Goal: Use online tool/utility: Utilize a website feature to perform a specific function

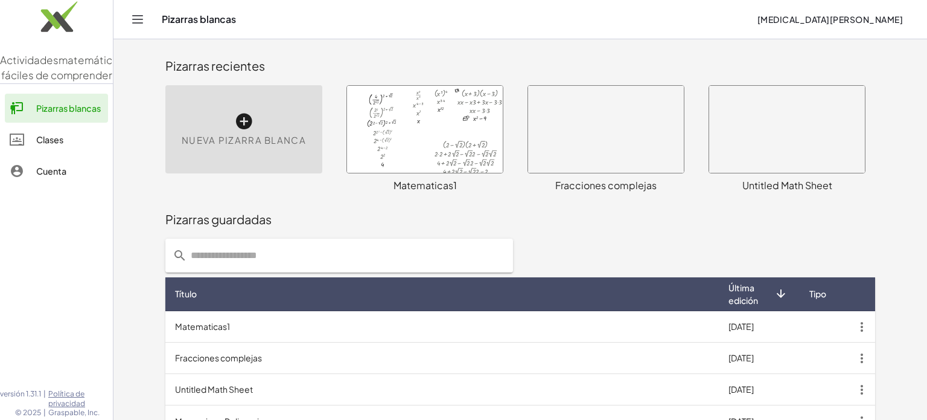
click at [225, 128] on div "Nueva pizarra blanca" at bounding box center [243, 129] width 157 height 88
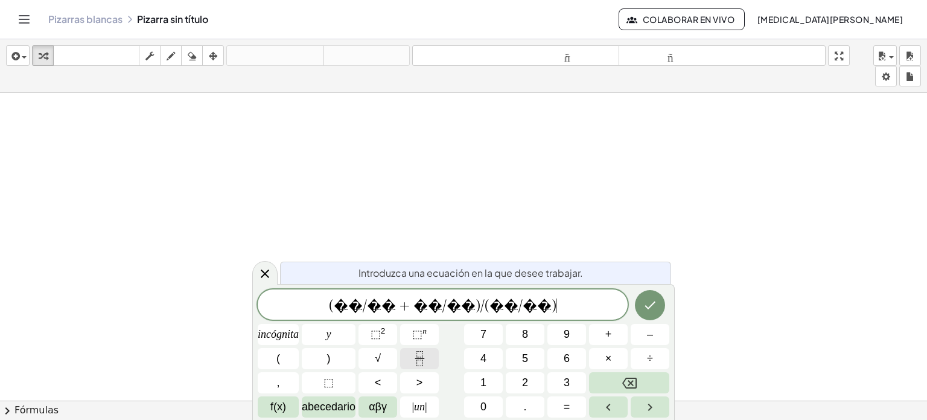
click at [417, 351] on icon "Fracción" at bounding box center [420, 354] width 6 height 6
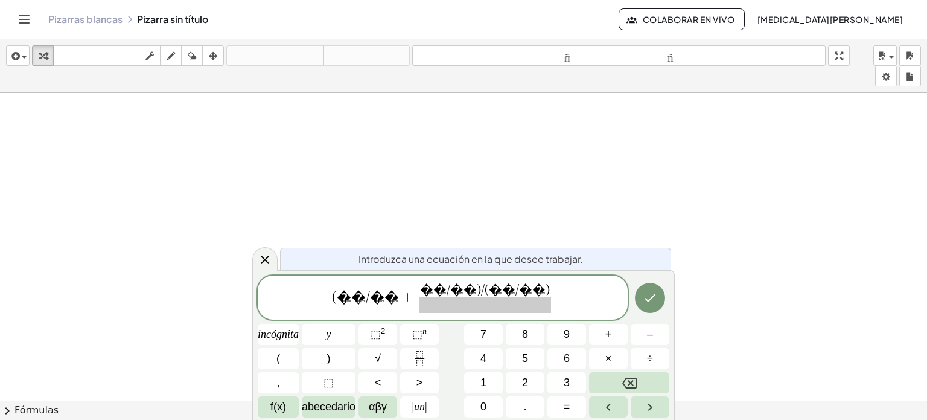
click at [517, 303] on span "( � � / � � + � � / � � ) / ( � � / � � ) ​ ​" at bounding box center [443, 299] width 370 height 32
click at [420, 357] on icon "Fracción" at bounding box center [419, 358] width 15 height 15
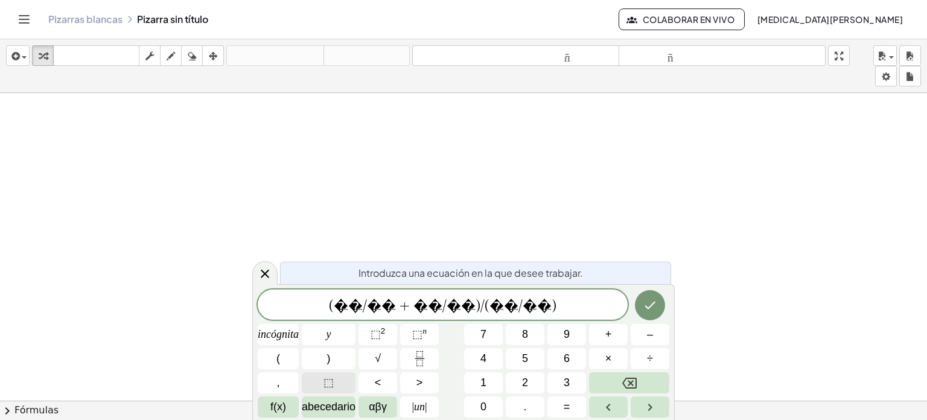
click at [333, 379] on button "⬚" at bounding box center [329, 382] width 54 height 21
click at [415, 359] on icon "Fracción" at bounding box center [419, 358] width 15 height 15
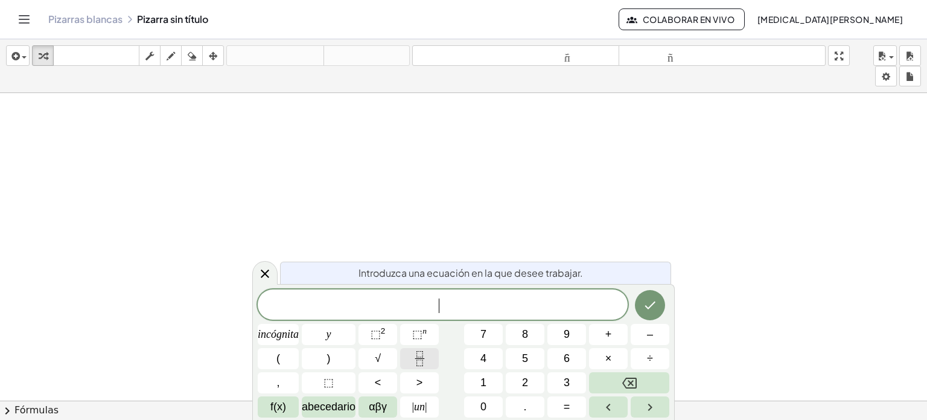
click at [415, 351] on icon "Fracción" at bounding box center [419, 358] width 15 height 15
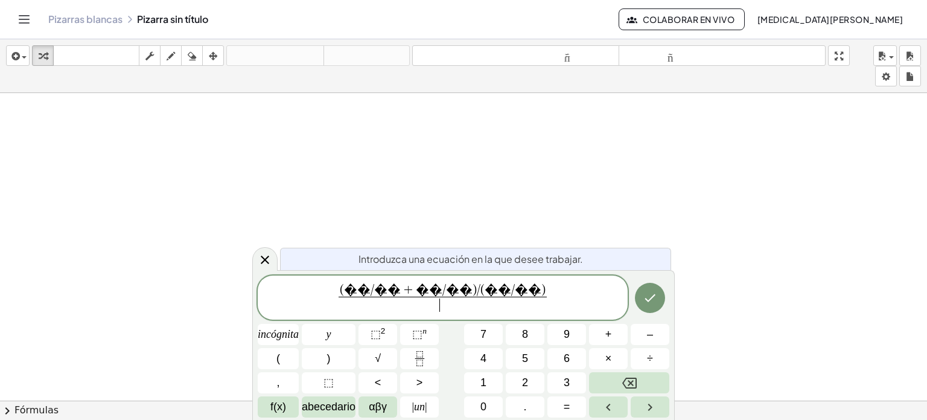
click at [459, 304] on span "​" at bounding box center [443, 304] width 209 height 16
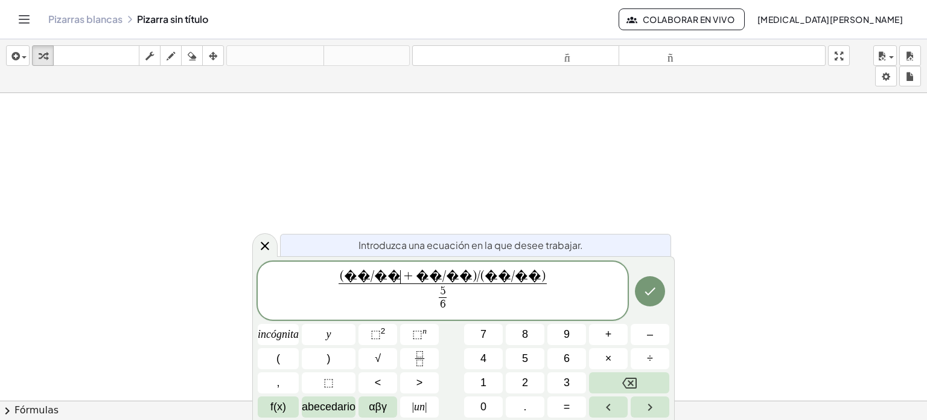
click at [417, 276] on span "+" at bounding box center [409, 276] width 16 height 13
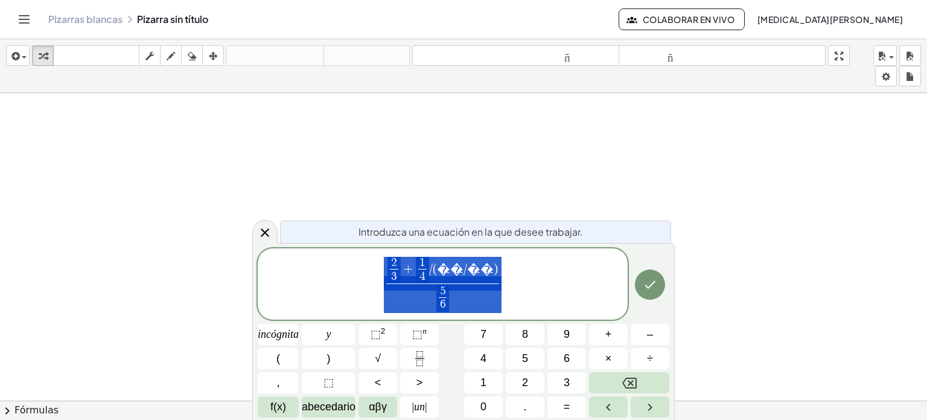
drag, startPoint x: 450, startPoint y: 269, endPoint x: 481, endPoint y: 275, distance: 30.8
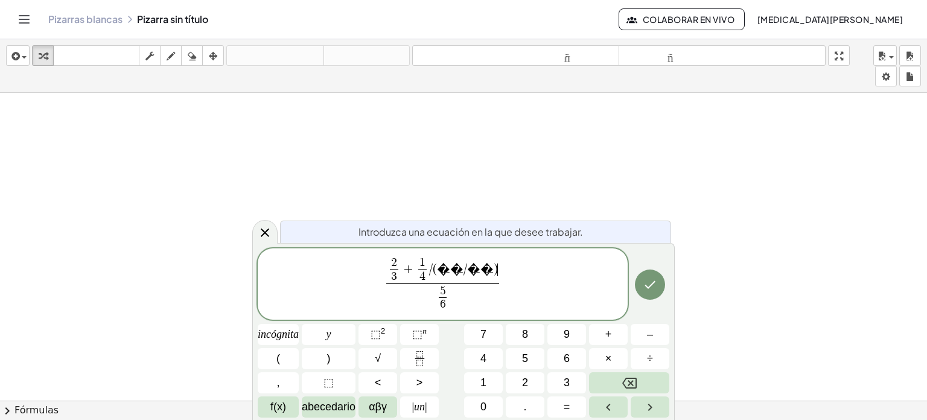
click at [476, 270] on span "2 3 ​ + 1 4 ​ / ( � � / � � ) ​" at bounding box center [442, 270] width 113 height 27
click at [643, 285] on icon "Hecho" at bounding box center [650, 284] width 14 height 14
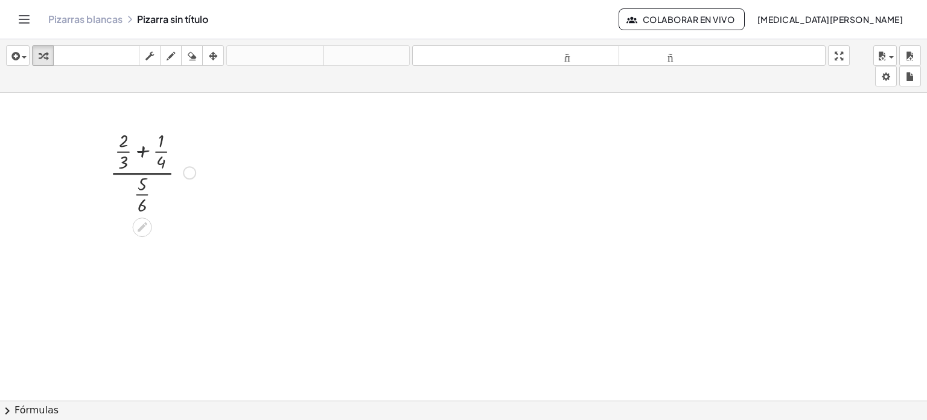
click at [144, 152] on div at bounding box center [153, 171] width 98 height 89
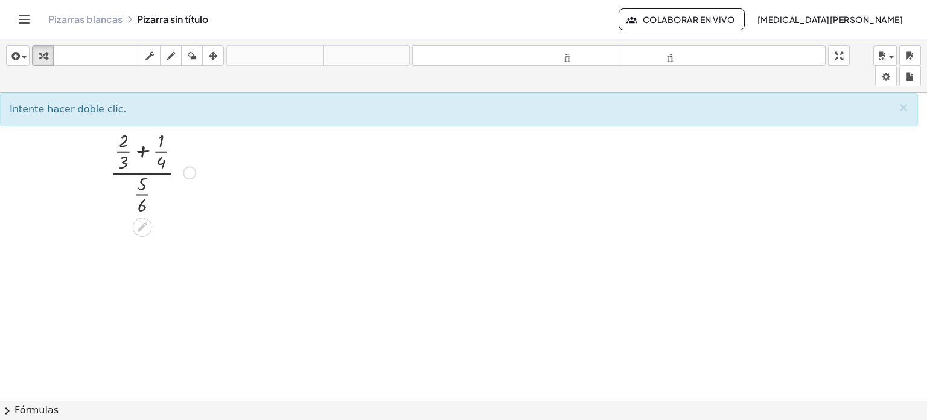
click at [143, 152] on div at bounding box center [153, 171] width 98 height 89
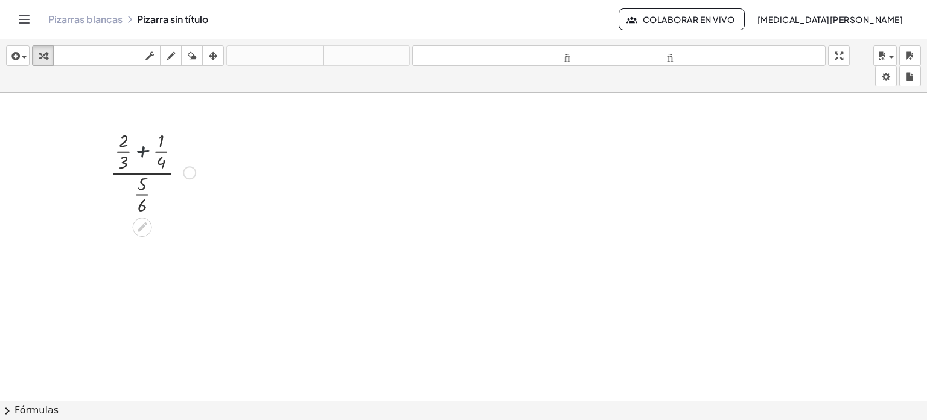
click at [143, 152] on div at bounding box center [153, 171] width 98 height 89
drag, startPoint x: 123, startPoint y: 226, endPoint x: 113, endPoint y: 226, distance: 9.1
drag, startPoint x: 198, startPoint y: 351, endPoint x: 193, endPoint y: 255, distance: 96.1
click at [142, 254] on div "· ( + · + ) · · 5 · 6 · 3 · 4 · 3 · 3 · 4 8" at bounding box center [142, 254] width 0 height 0
drag, startPoint x: 110, startPoint y: 251, endPoint x: 122, endPoint y: 252, distance: 12.1
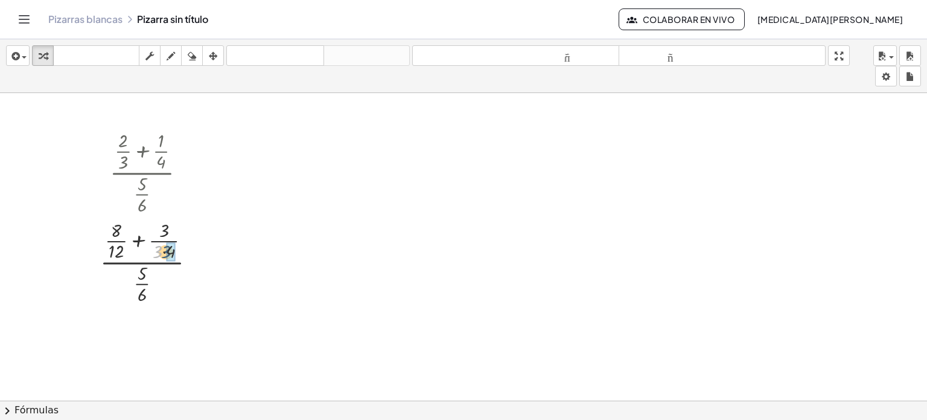
drag, startPoint x: 160, startPoint y: 254, endPoint x: 173, endPoint y: 254, distance: 13.3
click at [143, 238] on div at bounding box center [152, 260] width 109 height 89
click at [143, 238] on div at bounding box center [153, 260] width 98 height 89
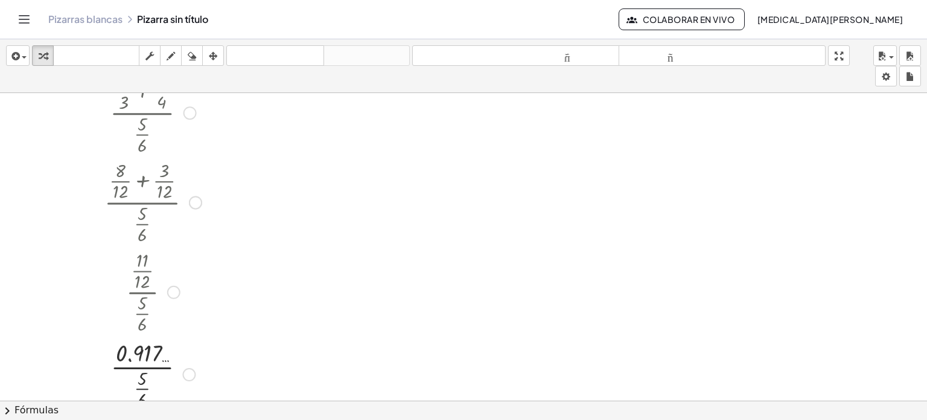
scroll to position [65, 0]
click at [173, 290] on div at bounding box center [173, 286] width 13 height 13
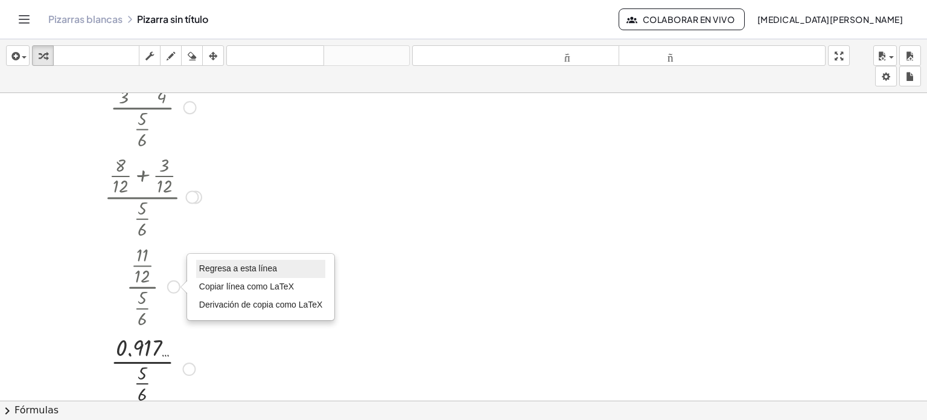
click at [216, 263] on font "Regresa a esta línea" at bounding box center [238, 268] width 78 height 10
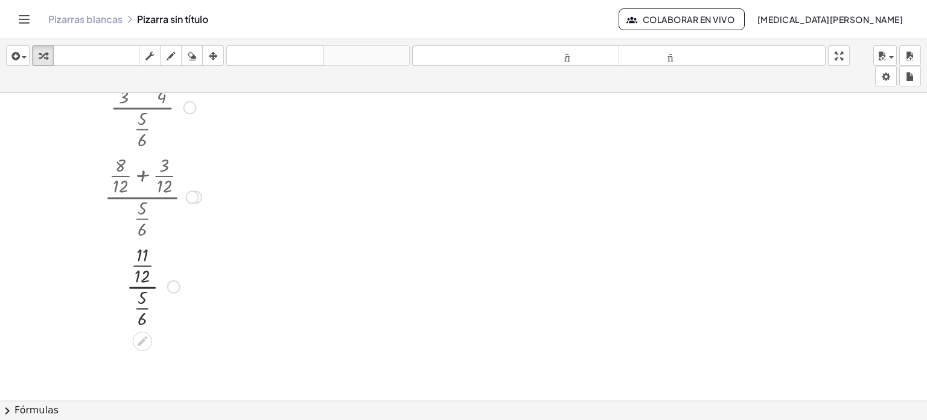
scroll to position [113, 0]
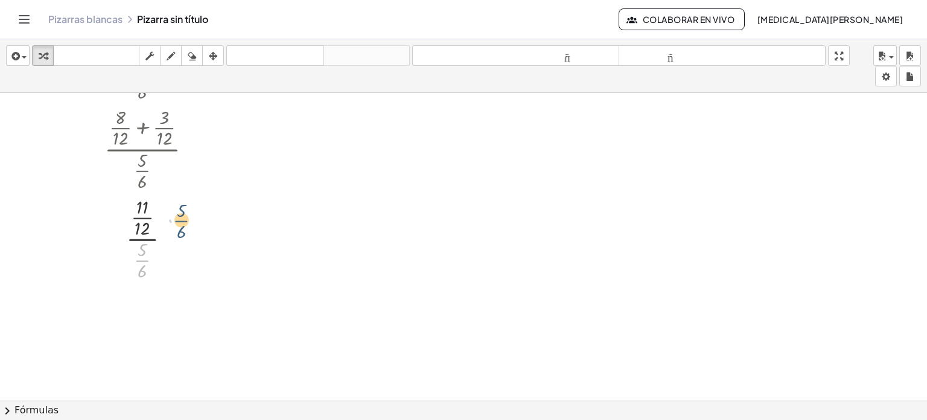
drag, startPoint x: 144, startPoint y: 260, endPoint x: 184, endPoint y: 220, distance: 57.2
click at [184, 220] on div at bounding box center [152, 237] width 109 height 89
drag, startPoint x: 138, startPoint y: 259, endPoint x: 163, endPoint y: 222, distance: 44.7
click at [163, 222] on div at bounding box center [152, 237] width 109 height 89
click at [147, 313] on div at bounding box center [152, 313] width 109 height 60
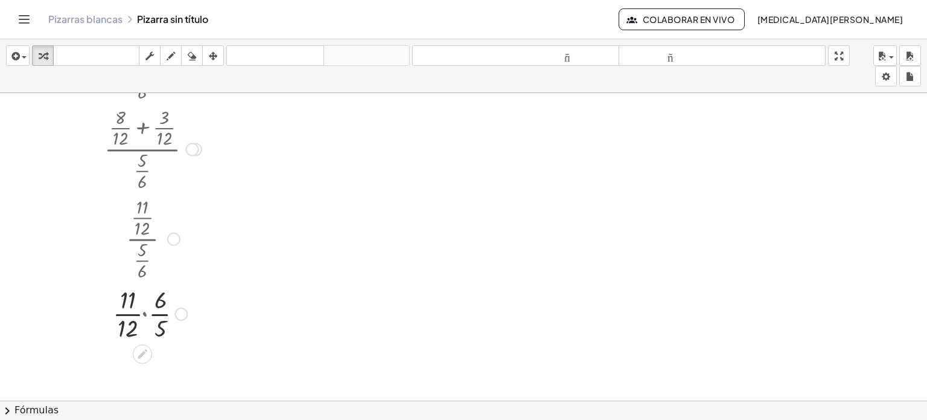
click at [147, 313] on div at bounding box center [152, 313] width 109 height 60
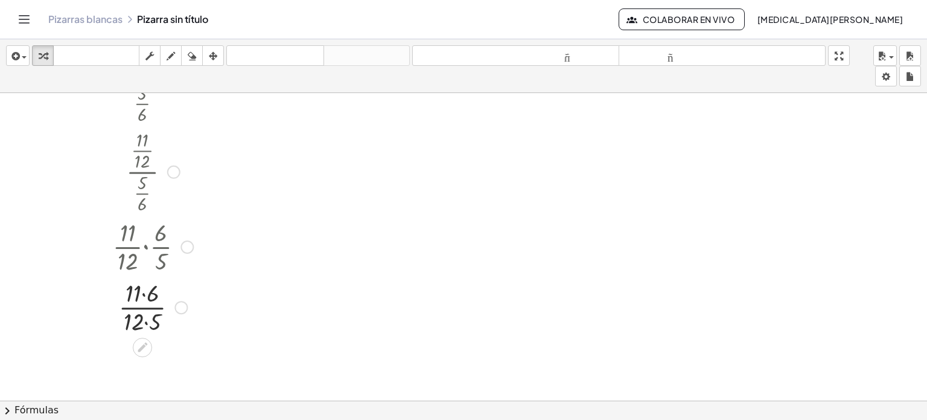
scroll to position [181, 0]
drag, startPoint x: 155, startPoint y: 294, endPoint x: 141, endPoint y: 292, distance: 13.5
drag, startPoint x: 184, startPoint y: 366, endPoint x: 183, endPoint y: 305, distance: 61.6
click at [183, 305] on div "Regresa a esta línea Copiar línea como LaTeX Derivación de copia como LaTeX" at bounding box center [180, 310] width 13 height 13
drag, startPoint x: 155, startPoint y: 315, endPoint x: 130, endPoint y: 316, distance: 24.8
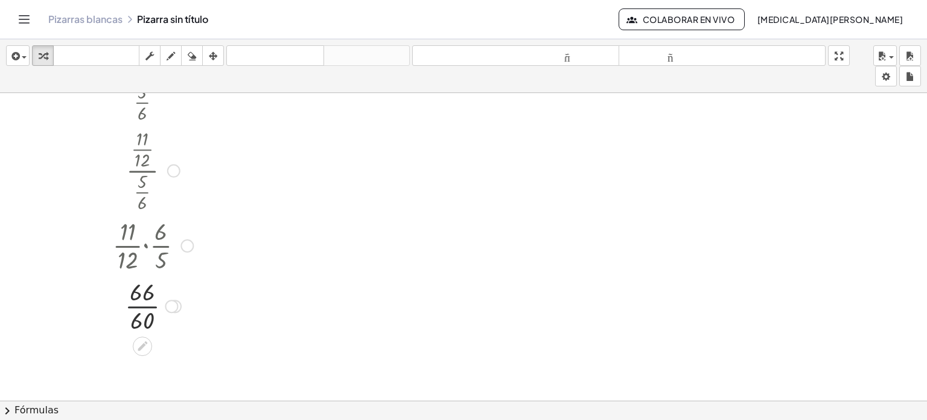
click at [147, 305] on div at bounding box center [152, 305] width 109 height 60
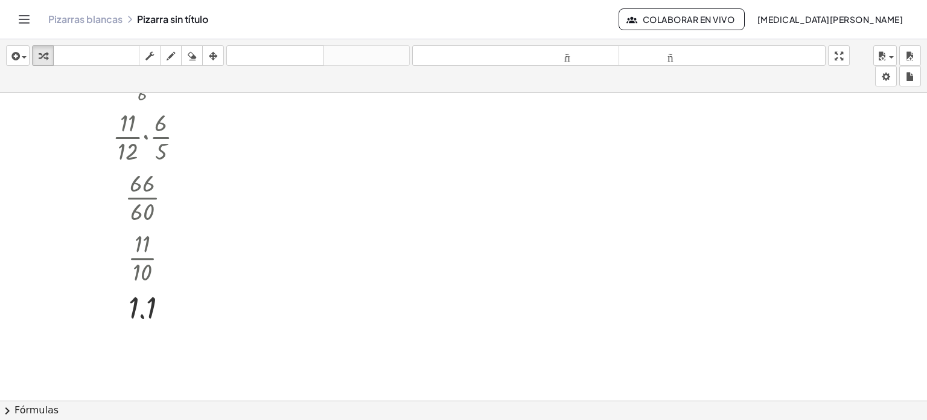
scroll to position [0, 0]
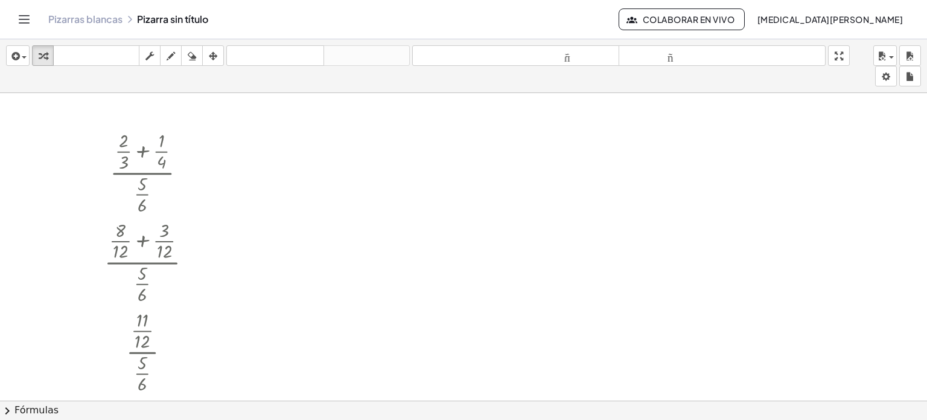
click at [280, 176] on div at bounding box center [463, 409] width 927 height 633
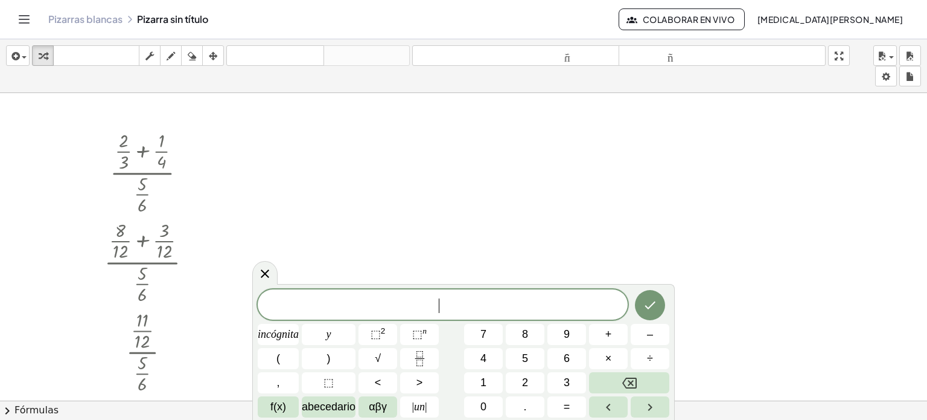
click at [280, 176] on div at bounding box center [463, 409] width 927 height 633
click at [388, 307] on span "​ ( 3 / 5 ) / ( 7 / 1 0 − 1 / 2 )" at bounding box center [443, 305] width 370 height 17
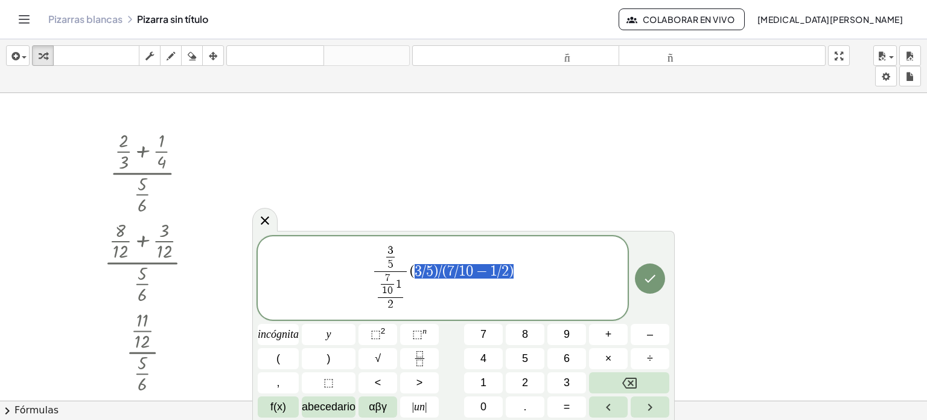
drag, startPoint x: 516, startPoint y: 270, endPoint x: 412, endPoint y: 275, distance: 104.6
click at [412, 275] on span "3 5 ​ 7 1 0 ​ 1 2 ​ ​ ( 3 / 5 ) / ( 7 / 1 0 − 1 / 2 )" at bounding box center [443, 278] width 370 height 71
click at [456, 309] on span "7 1 0 ​ 1 2 ​" at bounding box center [442, 292] width 30 height 39
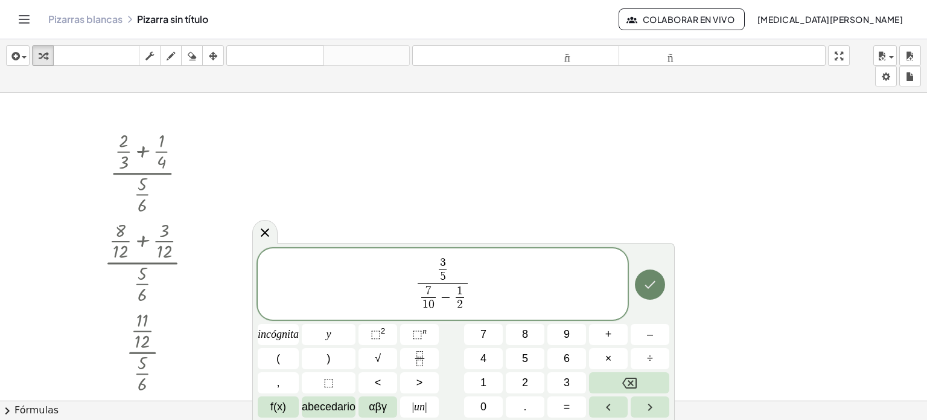
click at [657, 292] on button "Hecho" at bounding box center [650, 284] width 30 height 30
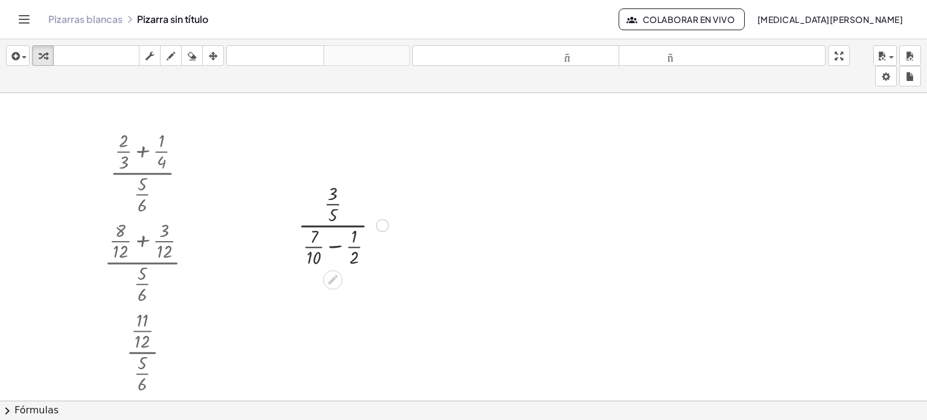
click at [333, 243] on div at bounding box center [343, 223] width 103 height 89
drag, startPoint x: 353, startPoint y: 345, endPoint x: 369, endPoint y: 345, distance: 16.9
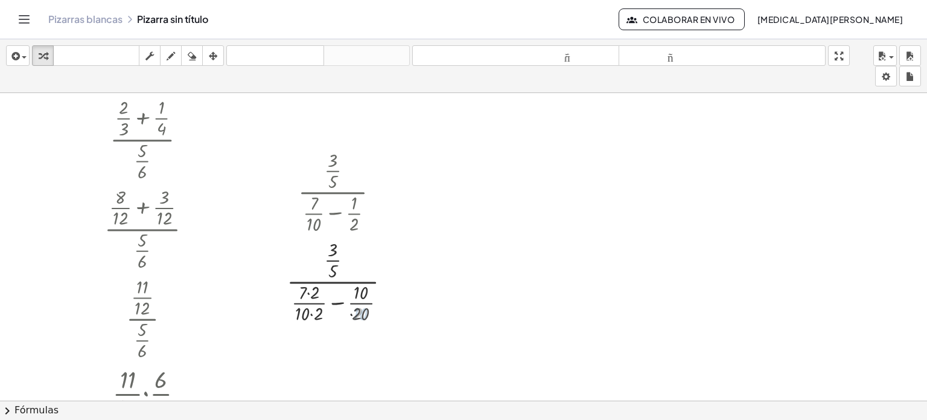
scroll to position [34, 0]
drag, startPoint x: 318, startPoint y: 313, endPoint x: 306, endPoint y: 311, distance: 12.3
drag, startPoint x: 304, startPoint y: 289, endPoint x: 314, endPoint y: 289, distance: 9.7
click at [331, 301] on div at bounding box center [343, 279] width 115 height 89
click at [331, 301] on div at bounding box center [343, 279] width 103 height 89
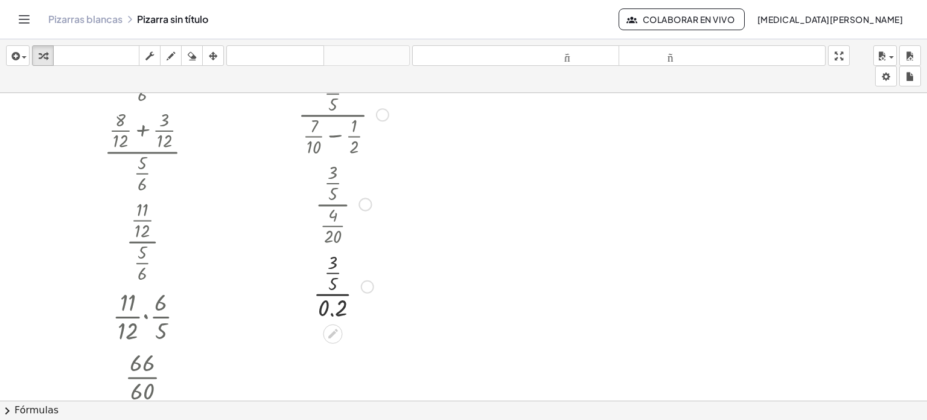
scroll to position [113, 0]
click at [333, 202] on div "· · 3 · 5 · · 4 · 20" at bounding box center [333, 202] width 0 height 0
click at [357, 200] on div "Regresa a esta línea Copiar línea como LaTeX Derivación de copia como LaTeX" at bounding box center [362, 201] width 13 height 13
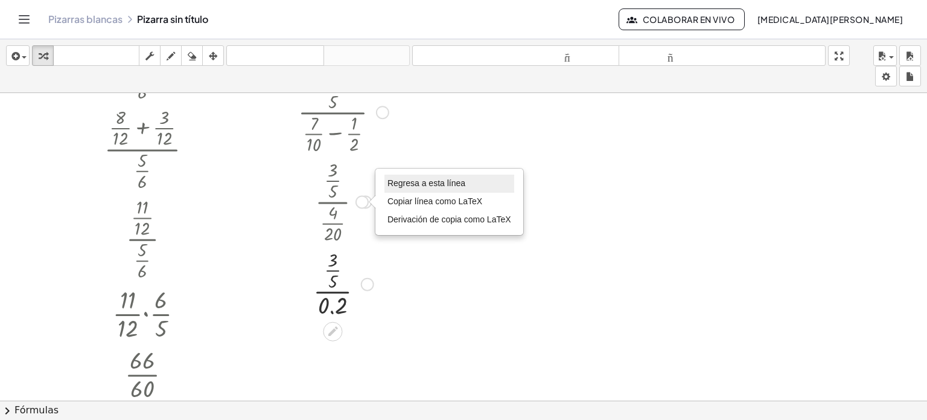
click at [400, 174] on li "Regresa a esta línea" at bounding box center [450, 183] width 130 height 18
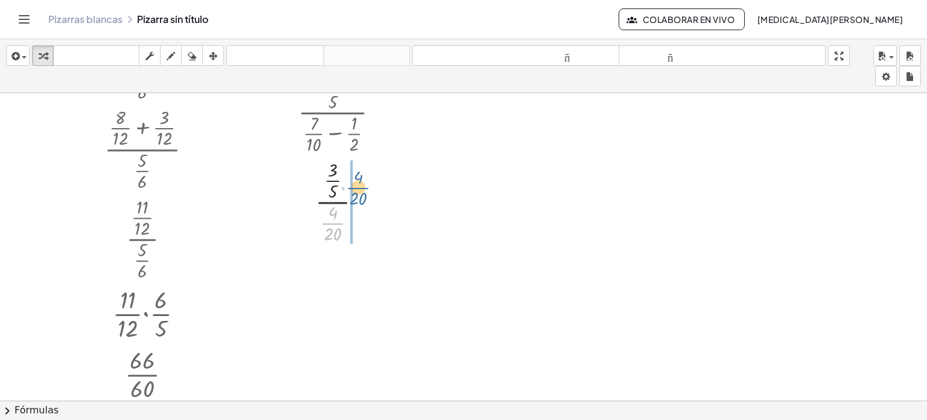
drag, startPoint x: 331, startPoint y: 223, endPoint x: 357, endPoint y: 185, distance: 46.0
click at [357, 185] on div at bounding box center [343, 200] width 103 height 89
click at [327, 277] on div at bounding box center [343, 275] width 103 height 60
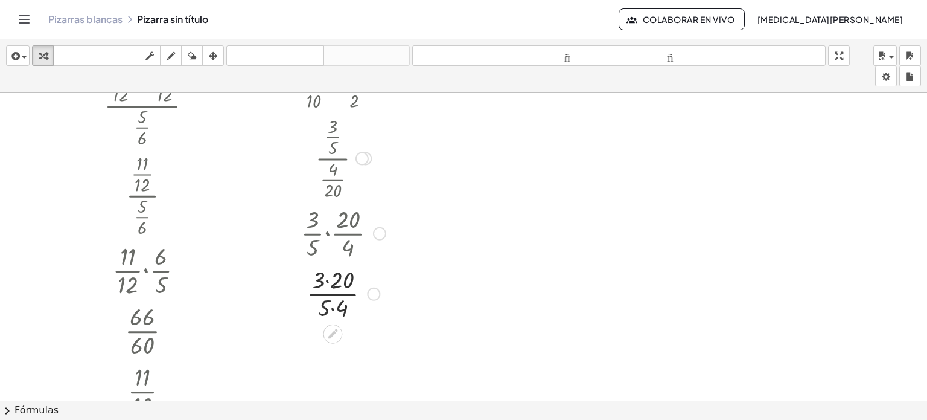
scroll to position [157, 0]
click at [325, 305] on div at bounding box center [343, 292] width 115 height 60
drag, startPoint x: 365, startPoint y: 349, endPoint x: 357, endPoint y: 292, distance: 57.8
click at [333, 306] on div "· · 5 · 4 60 Regresa a esta línea Copiar línea como LaTeX Derivación de copia c…" at bounding box center [333, 306] width 0 height 0
drag, startPoint x: 326, startPoint y: 301, endPoint x: 340, endPoint y: 301, distance: 14.5
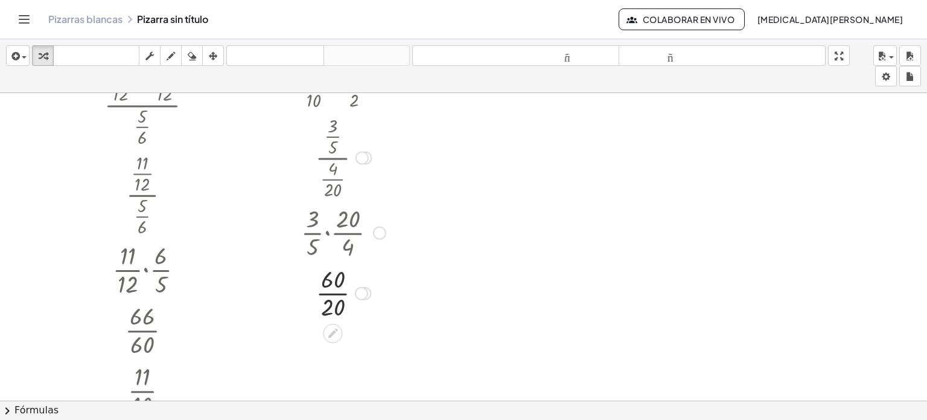
click at [331, 292] on div at bounding box center [343, 292] width 103 height 60
click at [331, 292] on div at bounding box center [343, 292] width 103 height 40
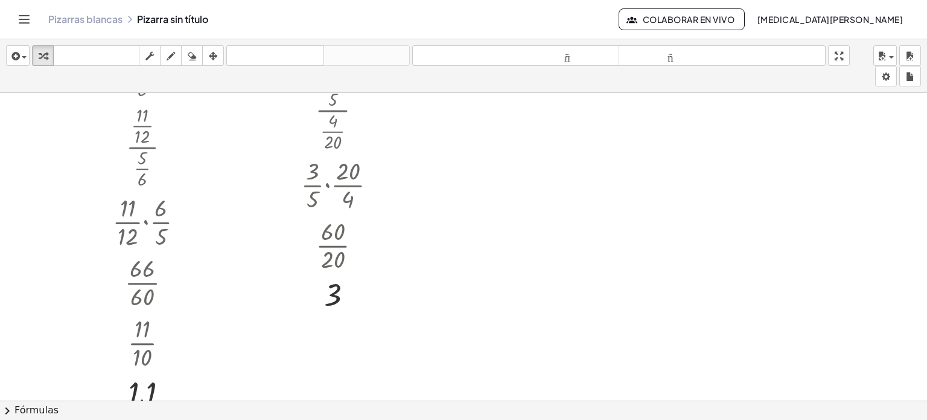
click at [577, 254] on div at bounding box center [463, 204] width 927 height 633
click at [884, 57] on icon "button" at bounding box center [882, 56] width 11 height 14
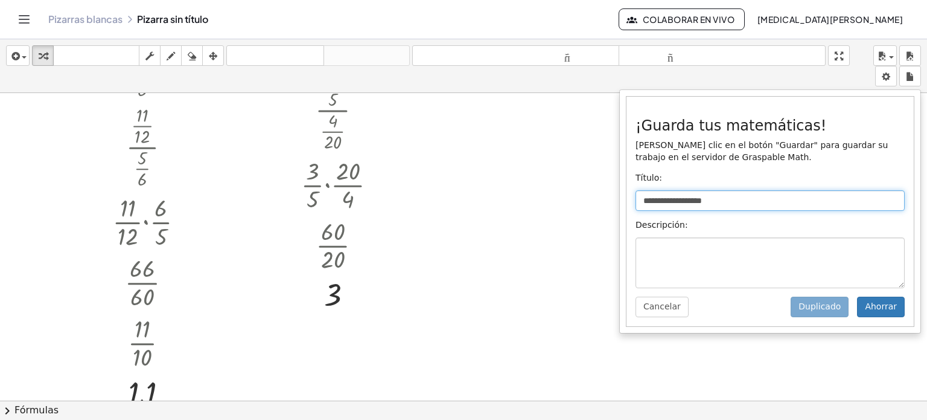
click at [681, 196] on input "**********" at bounding box center [770, 200] width 269 height 21
drag, startPoint x: 720, startPoint y: 200, endPoint x: 650, endPoint y: 197, distance: 70.1
click at [650, 197] on input "**********" at bounding box center [770, 200] width 269 height 21
type input "*"
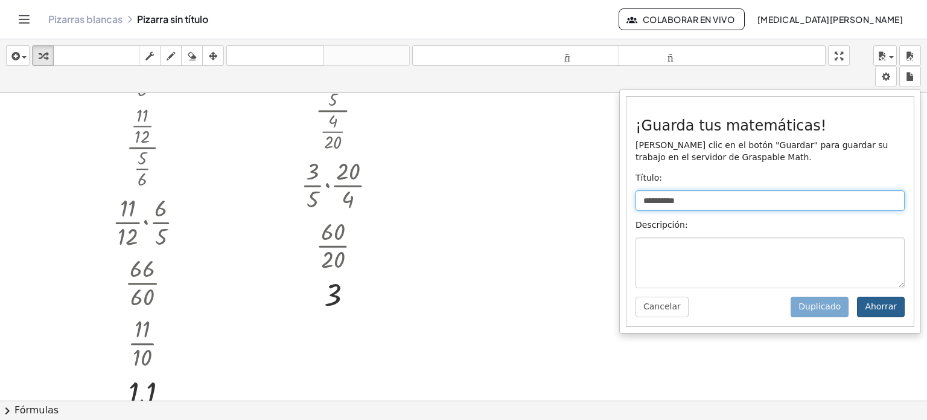
type input "**********"
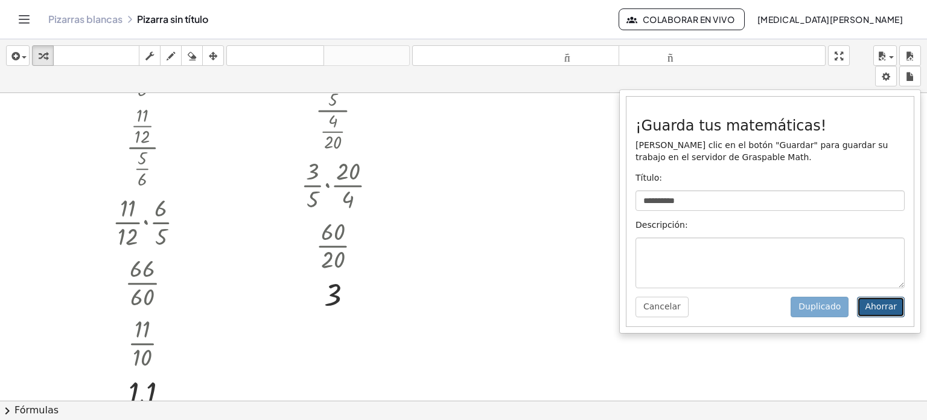
click at [876, 309] on font "Ahorrar" at bounding box center [881, 306] width 32 height 10
